Goal: Task Accomplishment & Management: Manage account settings

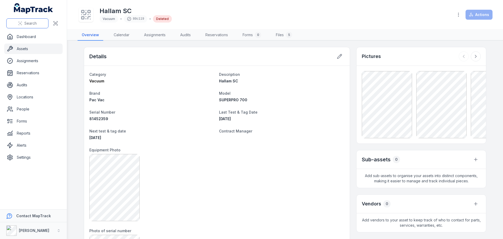
click at [33, 20] on button "Search" at bounding box center [27, 23] width 42 height 10
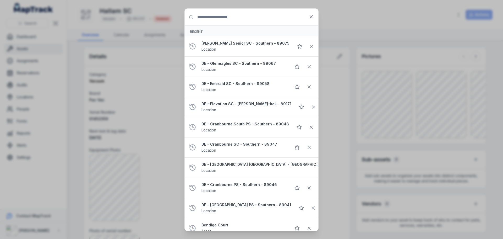
click at [230, 16] on input "Search for anything" at bounding box center [252, 17] width 134 height 17
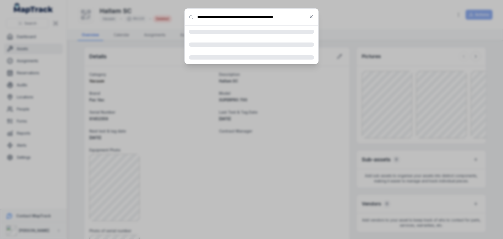
type input "**********"
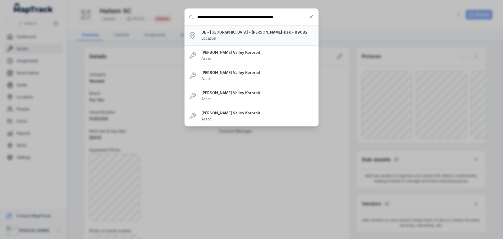
click at [252, 36] on div "DE - [GEOGRAPHIC_DATA] - [PERSON_NAME]-bek - 89082 Location" at bounding box center [257, 36] width 113 height 12
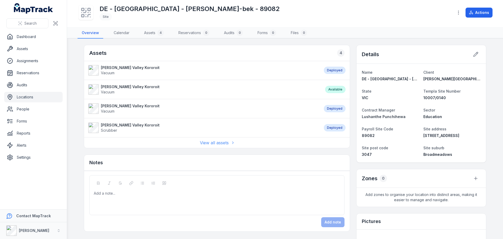
click at [213, 144] on link "View all assets" at bounding box center [217, 142] width 34 height 6
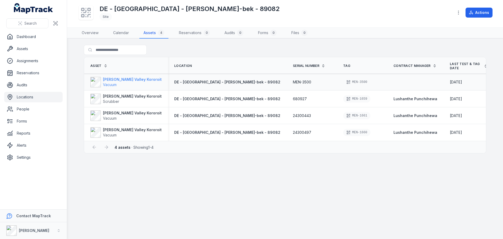
click at [132, 82] on span "Vacuum" at bounding box center [132, 84] width 59 height 5
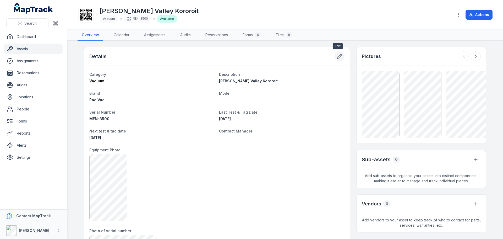
click at [341, 58] on button at bounding box center [339, 56] width 10 height 10
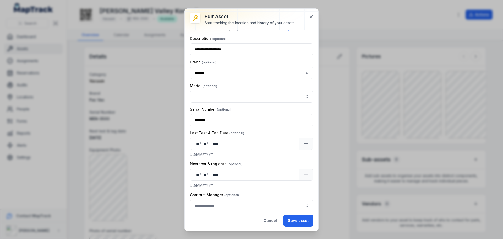
scroll to position [79, 0]
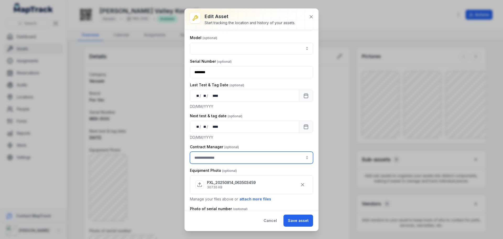
click at [244, 154] on input "asset-edit:cf[3efdffd9-f055-49d9-9a65-0e9f08d77abc]-label" at bounding box center [251, 157] width 123 height 12
click at [252, 174] on div "Lushanthe Punchihewa" at bounding box center [249, 171] width 108 height 5
type input "**********"
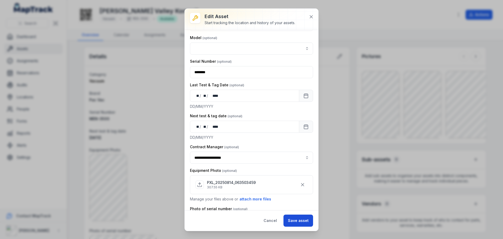
click at [307, 222] on button "Save asset" at bounding box center [298, 220] width 30 height 12
